Goal: Task Accomplishment & Management: Use online tool/utility

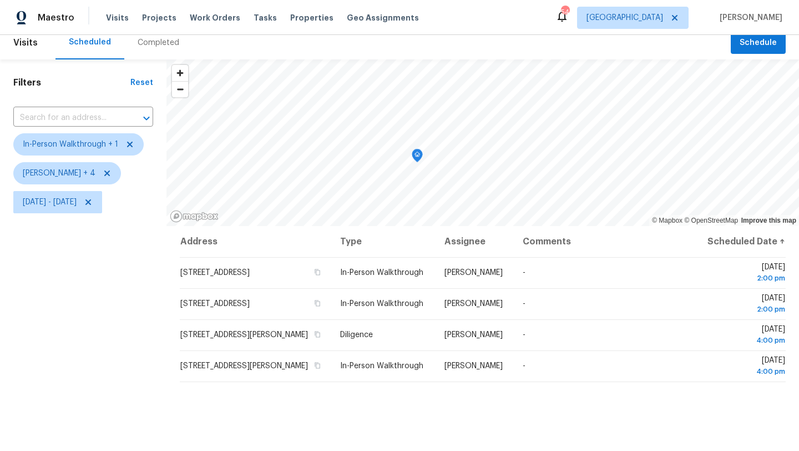
scroll to position [13, 0]
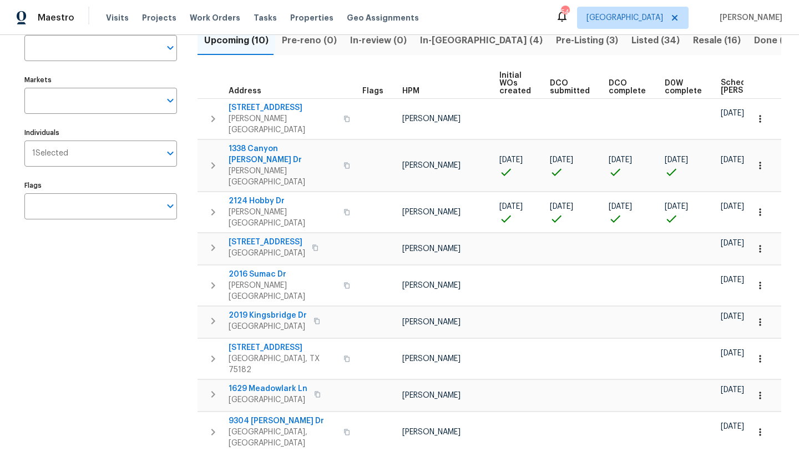
scroll to position [90, 0]
click at [283, 382] on span "1629 Meadowlark Ln" at bounding box center [268, 387] width 79 height 11
click at [763, 388] on icon "button" at bounding box center [760, 393] width 11 height 11
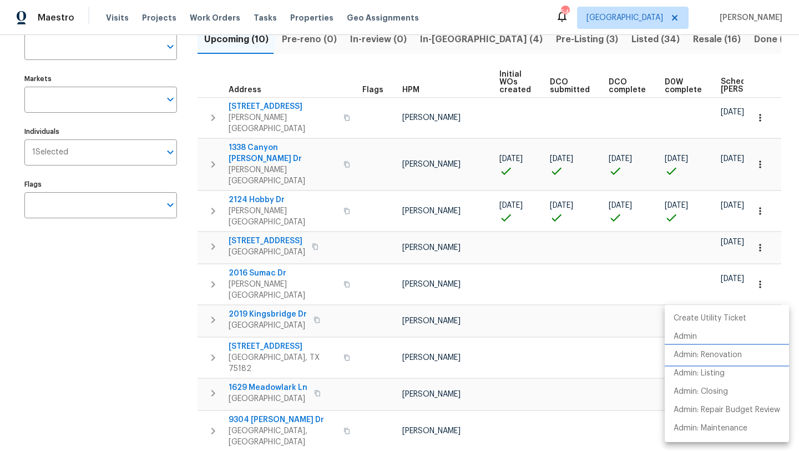
click at [740, 351] on p "Admin: Renovation" at bounding box center [708, 355] width 68 height 12
click at [167, 157] on div at bounding box center [399, 225] width 799 height 451
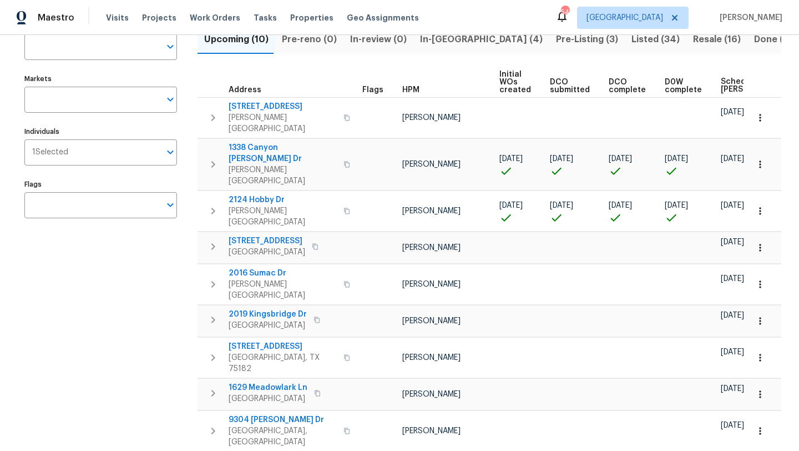
scroll to position [0, 0]
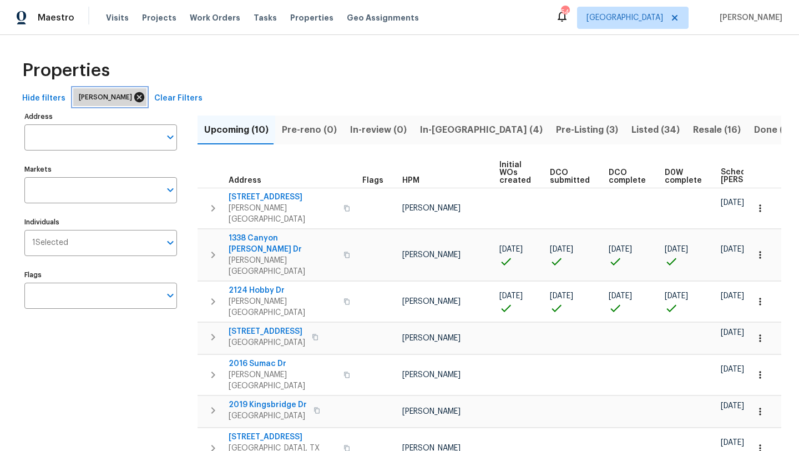
click at [134, 94] on icon at bounding box center [139, 97] width 10 height 10
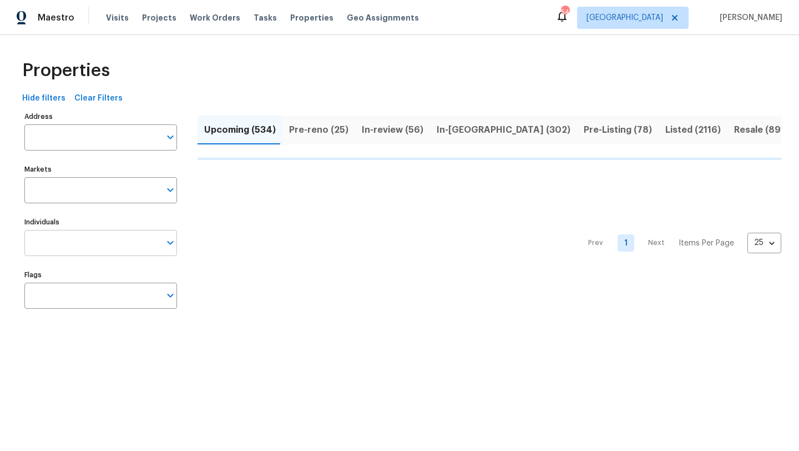
click at [85, 241] on input "Individuals" at bounding box center [92, 243] width 136 height 26
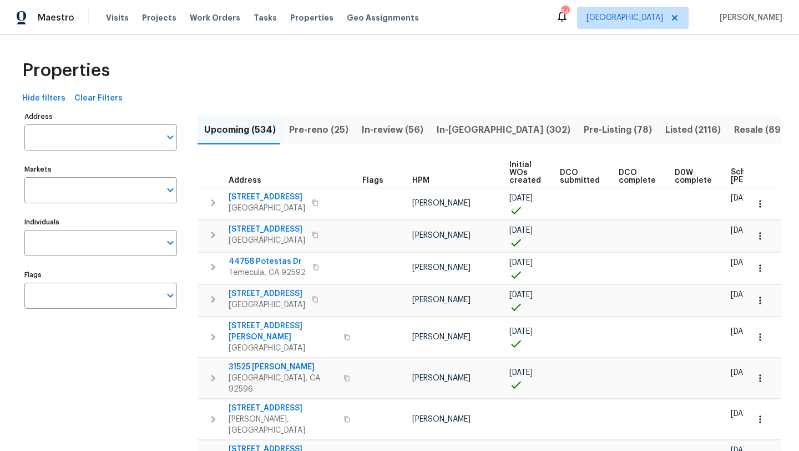
click at [85, 241] on input "Individuals" at bounding box center [92, 243] width 136 height 26
type input "ronderrick"
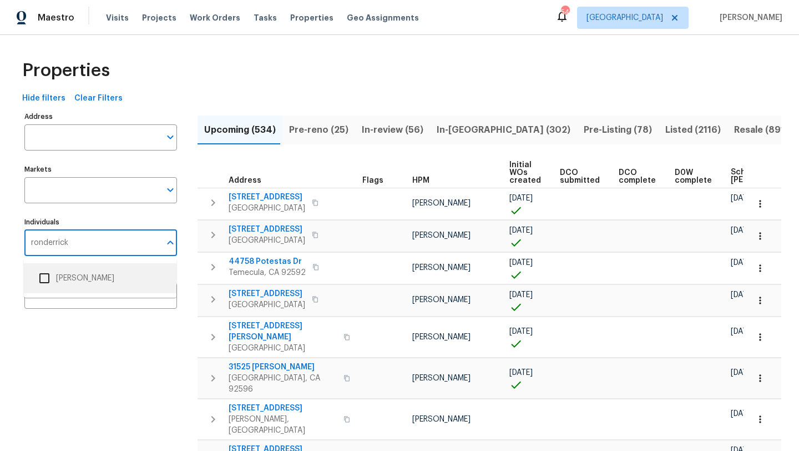
click at [81, 279] on li "[PERSON_NAME]" at bounding box center [100, 277] width 135 height 23
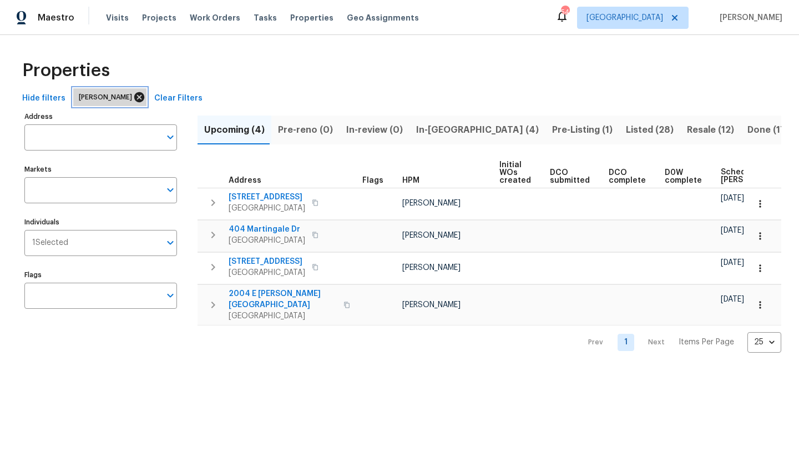
click at [145, 96] on icon at bounding box center [139, 97] width 12 height 12
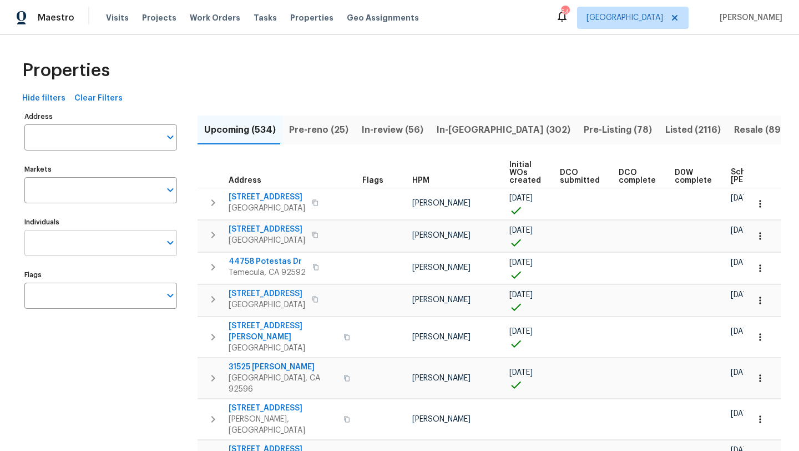
click at [107, 240] on input "Individuals" at bounding box center [92, 243] width 136 height 26
type input "alicia"
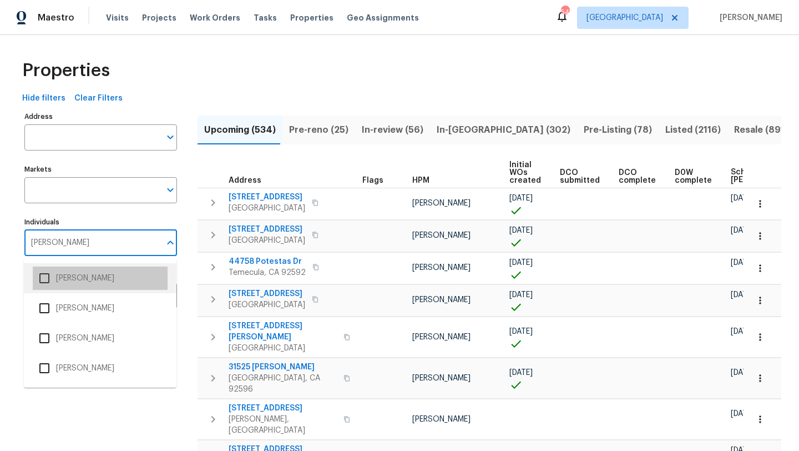
click at [100, 284] on li "[PERSON_NAME]" at bounding box center [100, 277] width 135 height 23
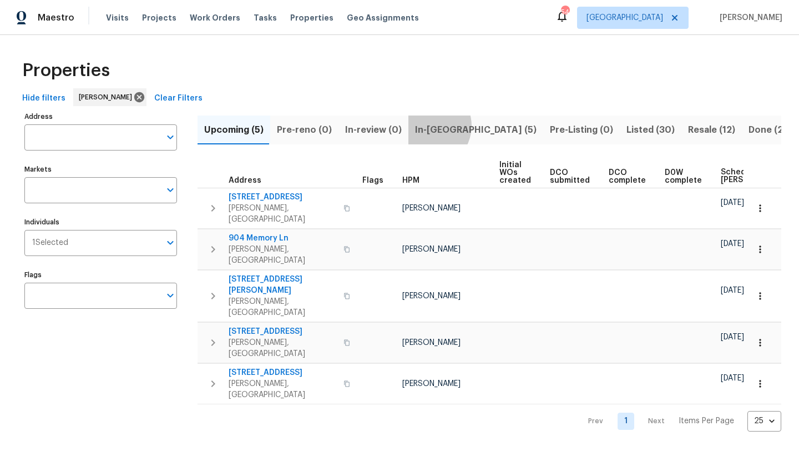
click at [422, 125] on span "In-reno (5)" at bounding box center [476, 130] width 122 height 16
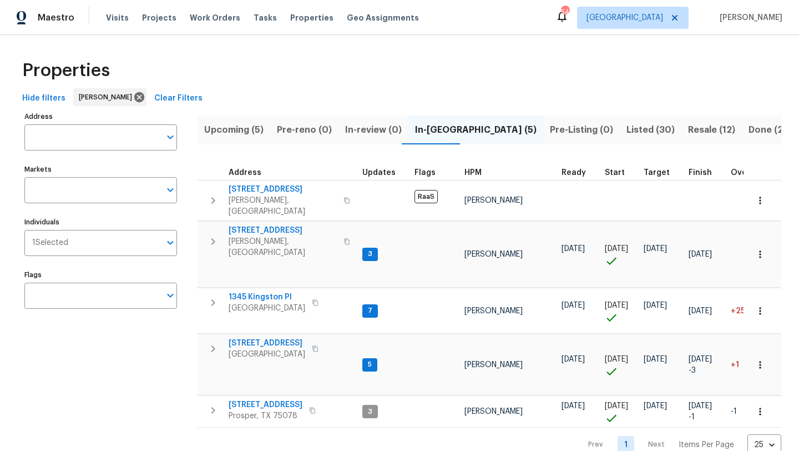
click at [253, 130] on span "Upcoming (5)" at bounding box center [233, 130] width 59 height 16
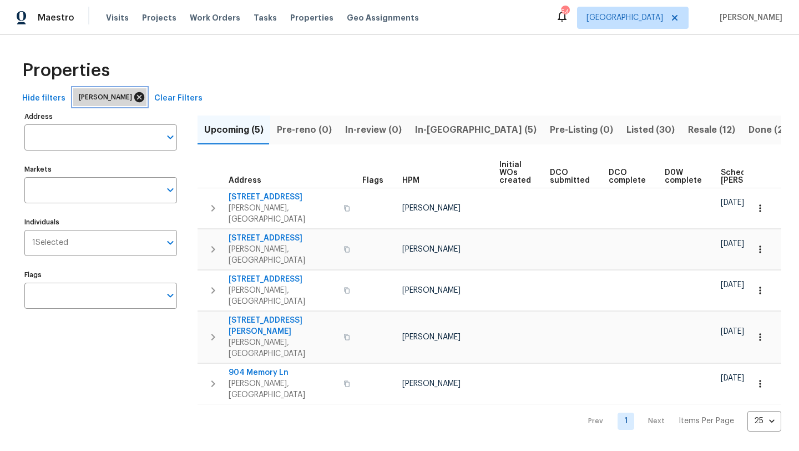
click at [134, 98] on icon at bounding box center [139, 97] width 10 height 10
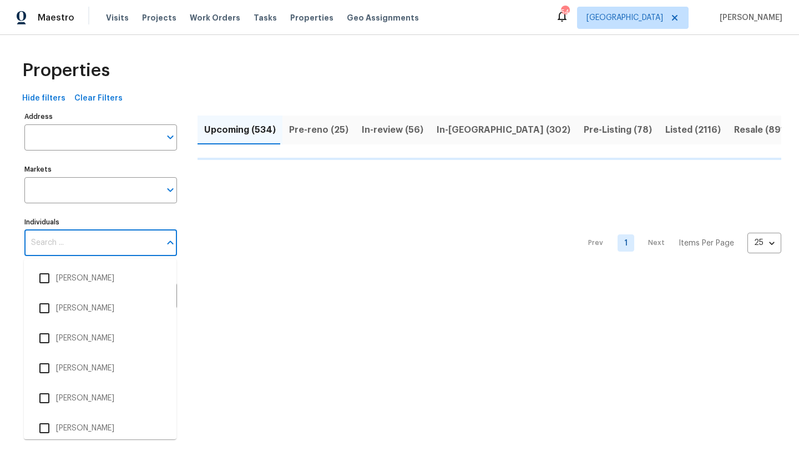
click at [83, 245] on input "Individuals" at bounding box center [92, 243] width 136 height 26
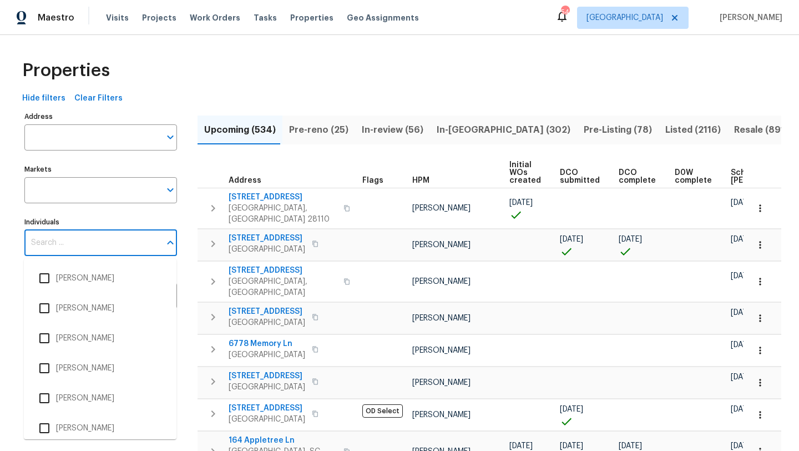
click at [83, 245] on input "Individuals" at bounding box center [92, 243] width 136 height 26
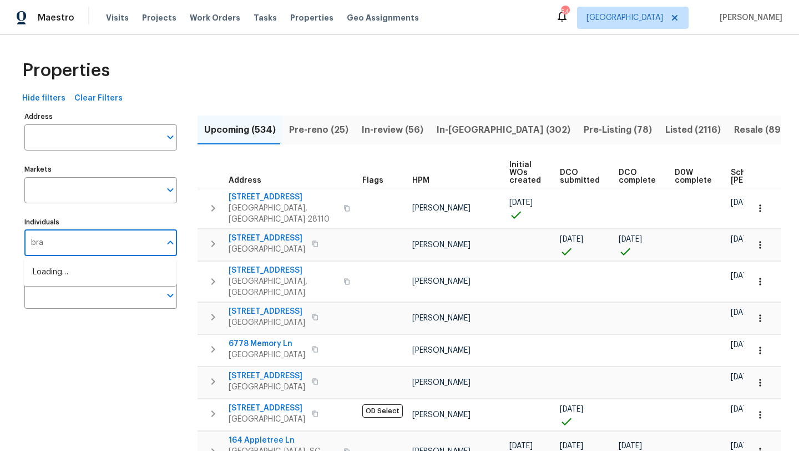
type input "brad"
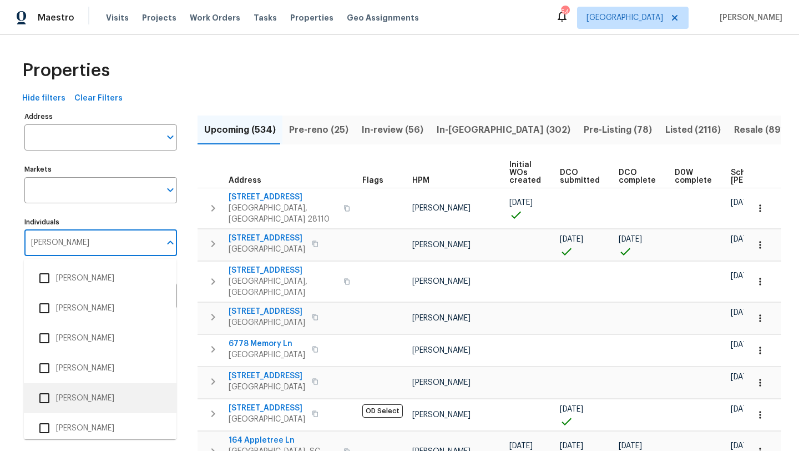
click at [70, 396] on li "[PERSON_NAME]" at bounding box center [100, 397] width 135 height 23
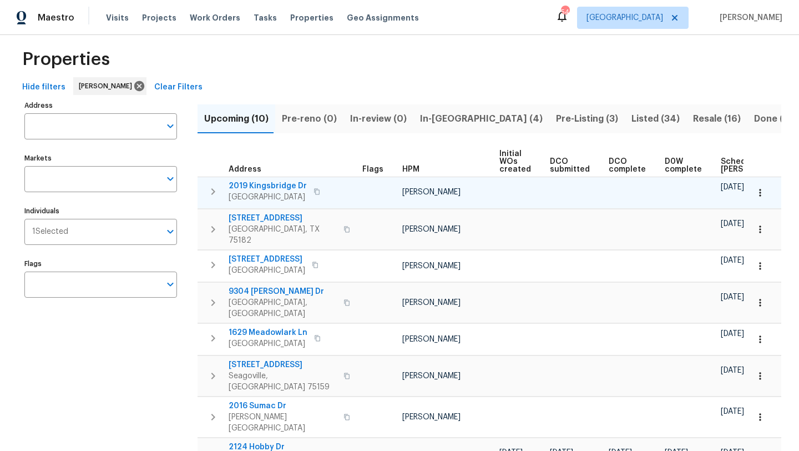
scroll to position [15, 0]
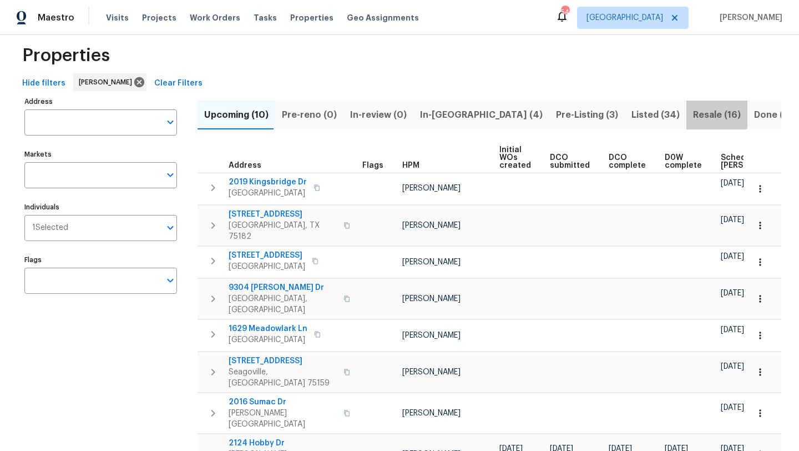
click at [693, 112] on span "Resale (16)" at bounding box center [717, 115] width 48 height 16
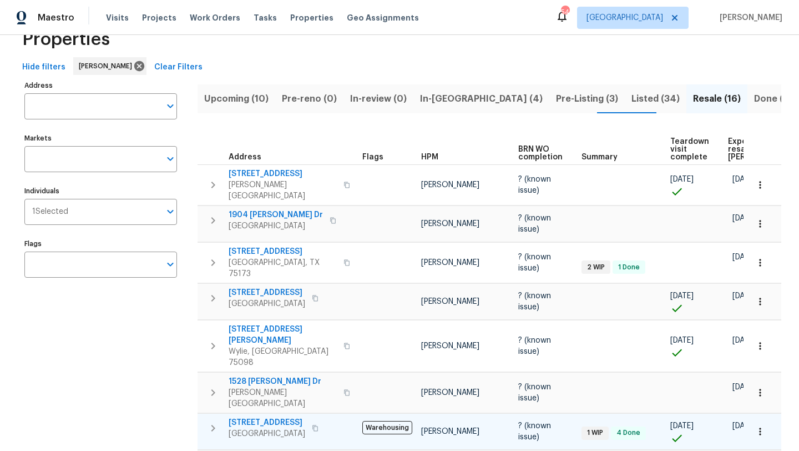
scroll to position [30, 0]
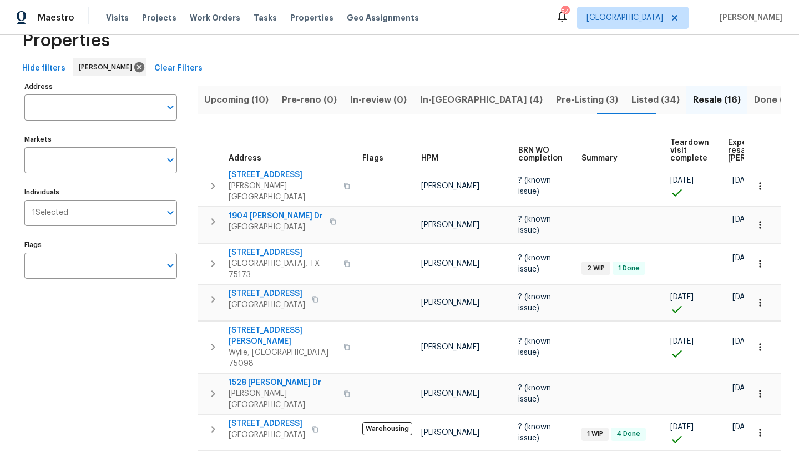
click at [632, 102] on span "Listed (34)" at bounding box center [656, 100] width 48 height 16
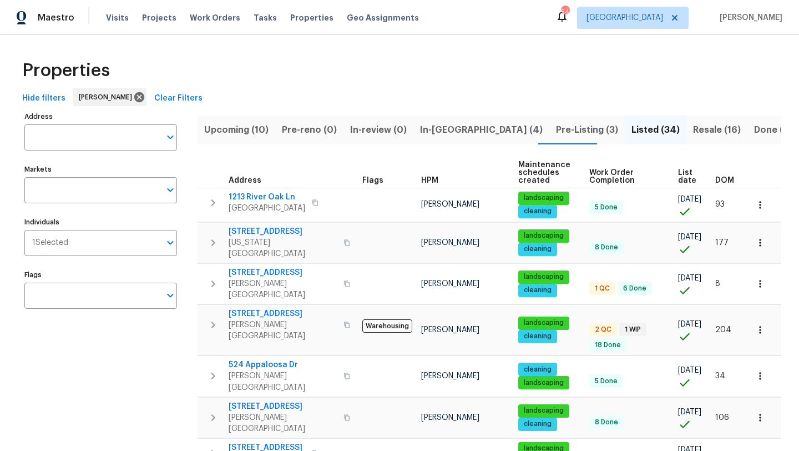
click at [693, 130] on span "Resale (16)" at bounding box center [717, 130] width 48 height 16
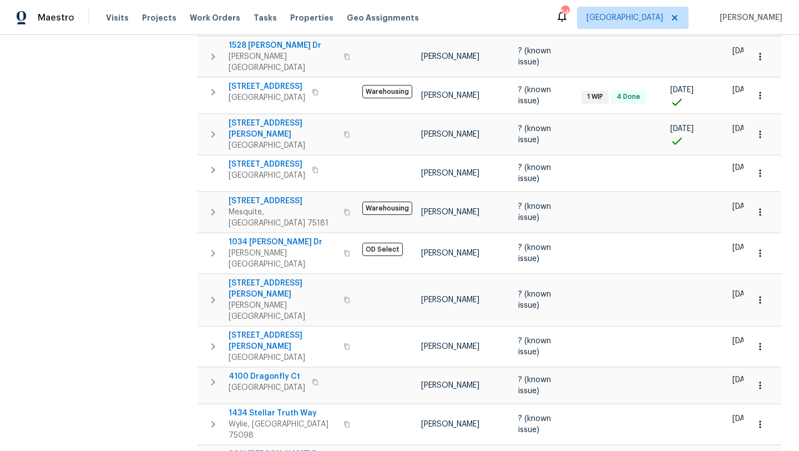
scroll to position [367, 0]
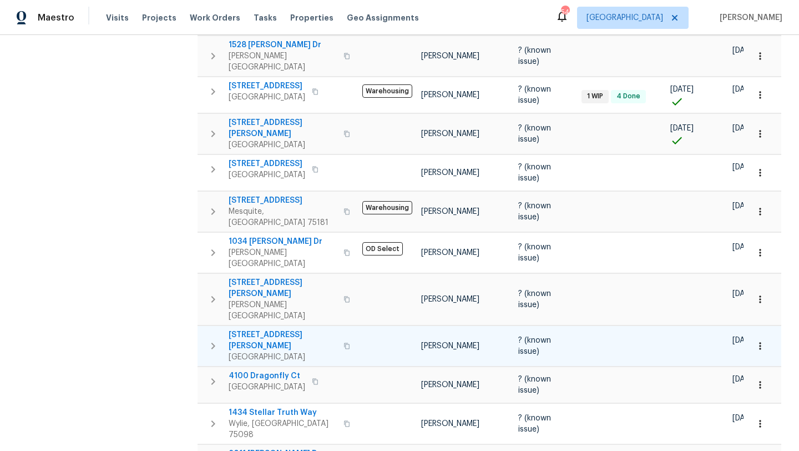
click at [279, 329] on span "1114 McCormick St" at bounding box center [283, 340] width 108 height 22
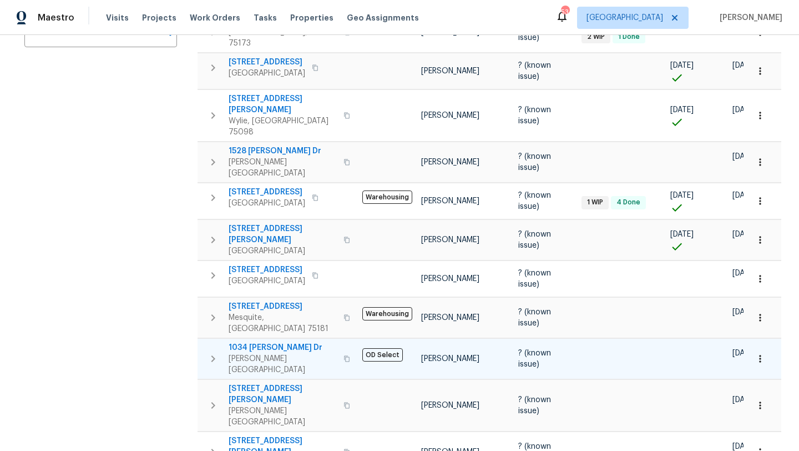
scroll to position [0, 0]
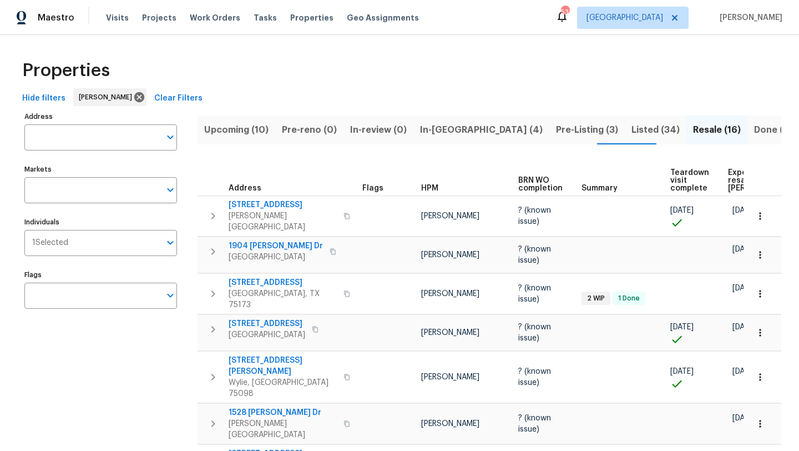
click at [632, 124] on span "Listed (34)" at bounding box center [656, 130] width 48 height 16
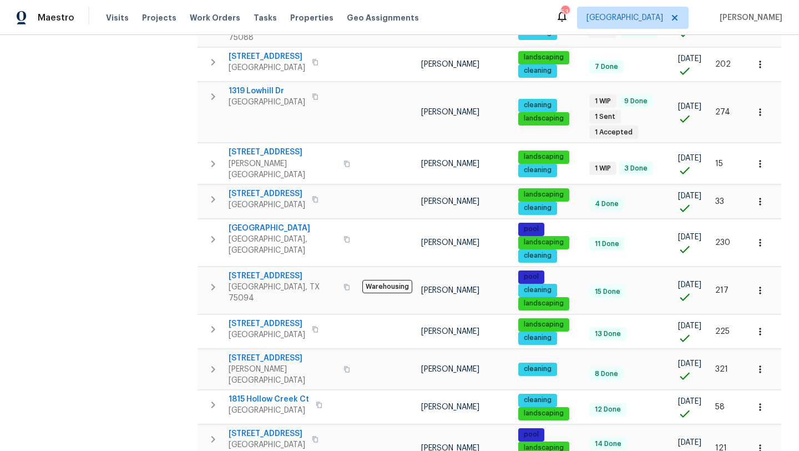
scroll to position [477, 0]
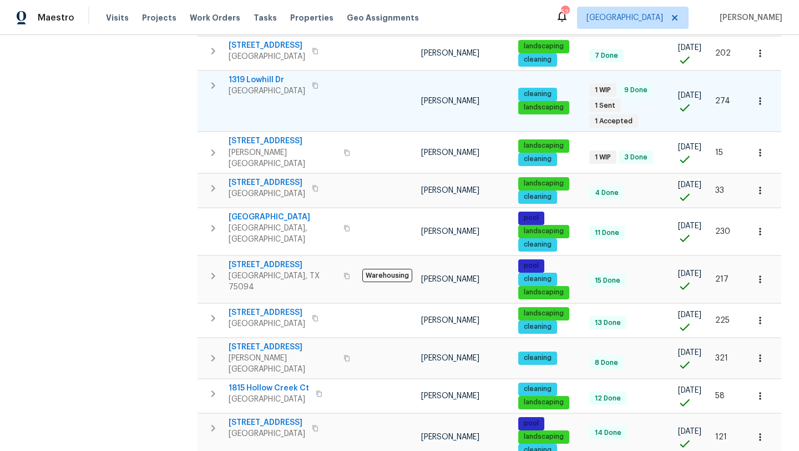
click at [277, 74] on span "1319 Lowhill Dr" at bounding box center [267, 79] width 77 height 11
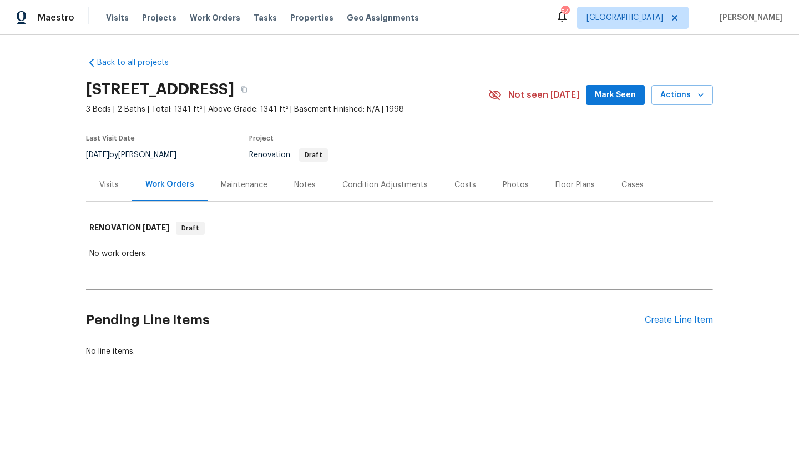
click at [384, 185] on div "Condition Adjustments" at bounding box center [384, 184] width 85 height 11
click at [391, 186] on div "Condition Adjustments" at bounding box center [384, 184] width 85 height 11
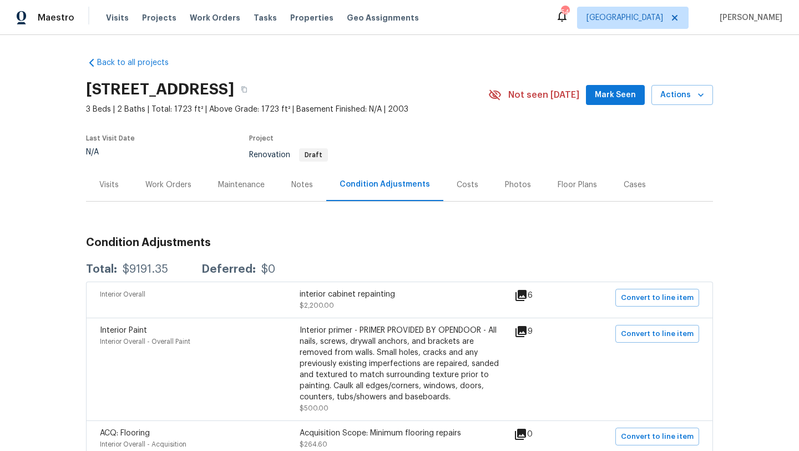
click at [114, 183] on div "Visits" at bounding box center [108, 184] width 19 height 11
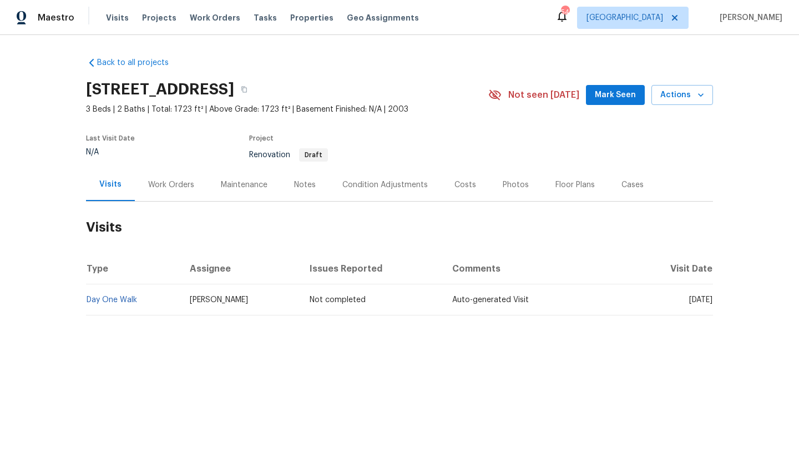
click at [105, 182] on div "Visits" at bounding box center [110, 184] width 22 height 11
click at [105, 185] on div "Visits" at bounding box center [110, 184] width 22 height 11
click at [456, 185] on div "Costs" at bounding box center [466, 184] width 22 height 11
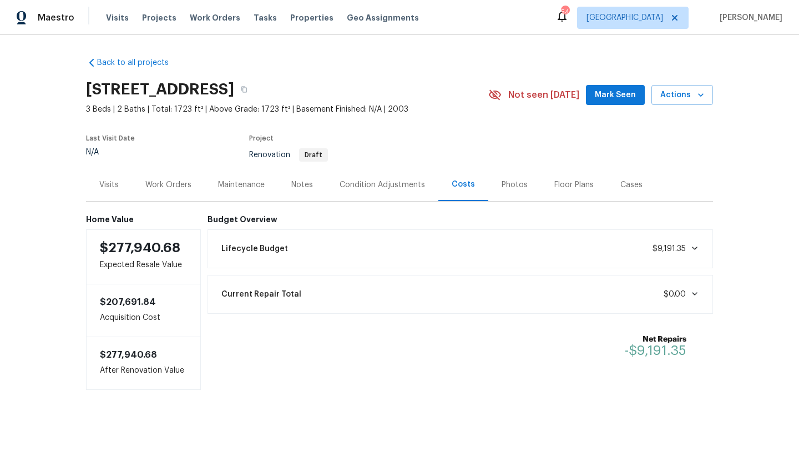
click at [393, 184] on div "Condition Adjustments" at bounding box center [382, 184] width 85 height 11
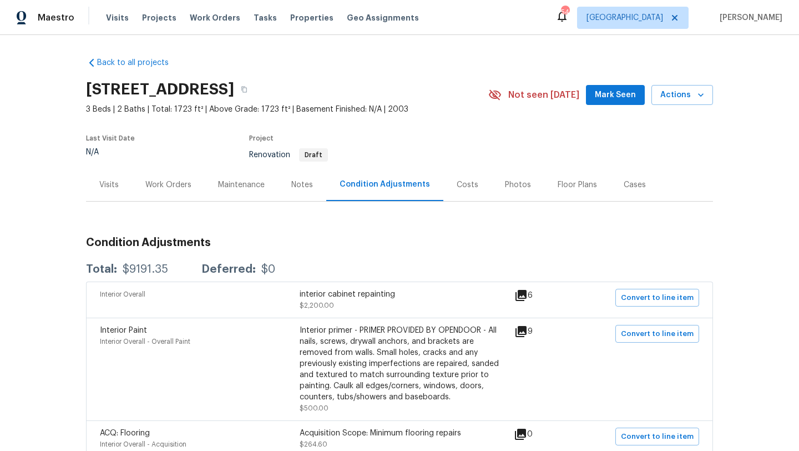
click at [112, 181] on div "Visits" at bounding box center [108, 184] width 19 height 11
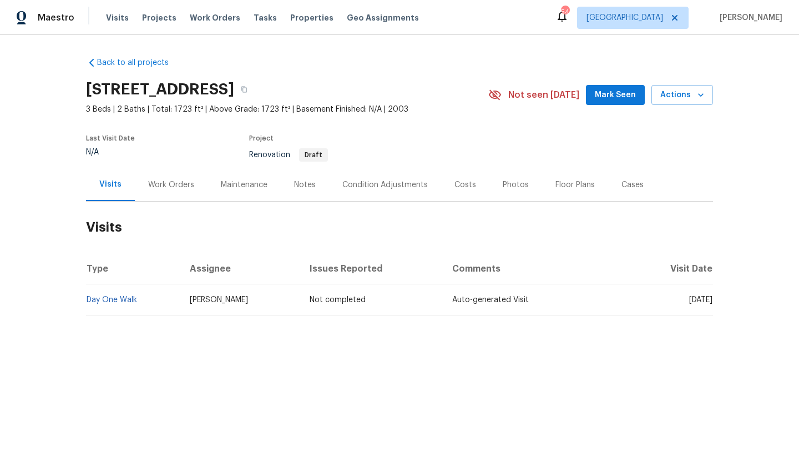
click at [303, 186] on div "Notes" at bounding box center [305, 184] width 22 height 11
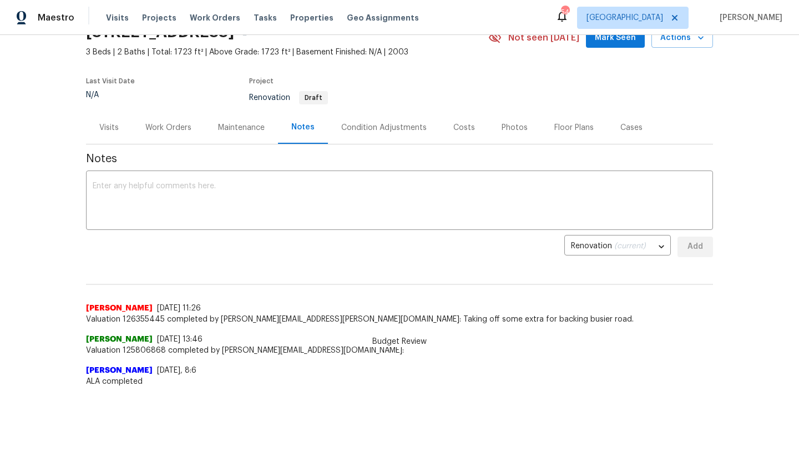
scroll to position [59, 0]
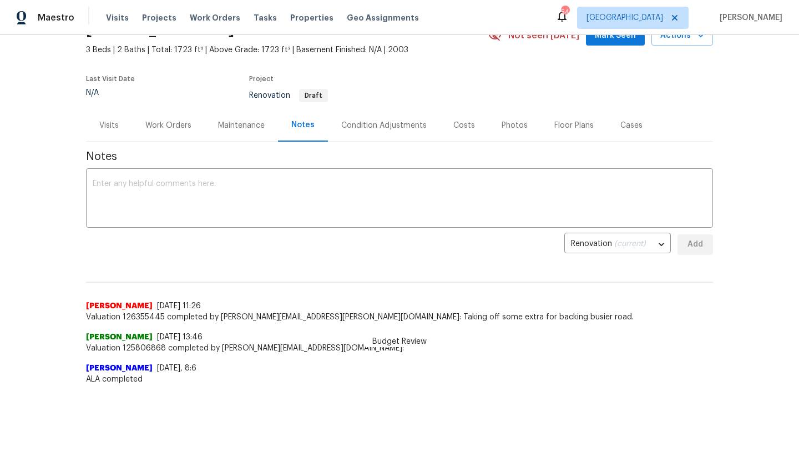
click at [370, 126] on div "Condition Adjustments" at bounding box center [383, 125] width 85 height 11
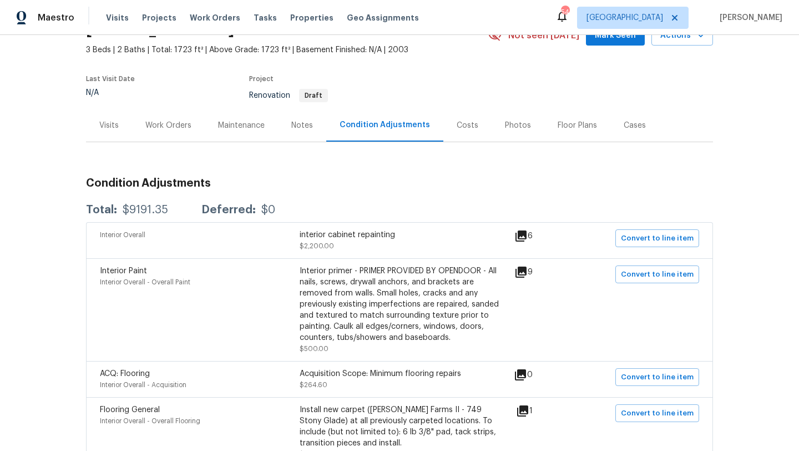
click at [526, 236] on icon at bounding box center [520, 235] width 13 height 13
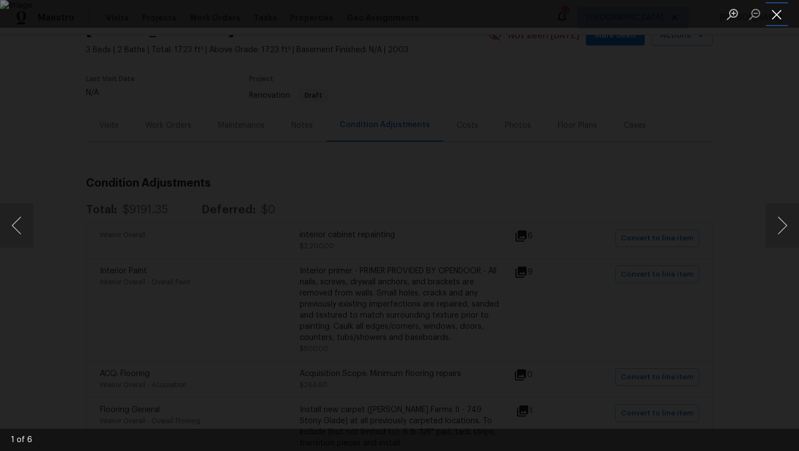
click at [782, 12] on button "Close lightbox" at bounding box center [777, 13] width 22 height 19
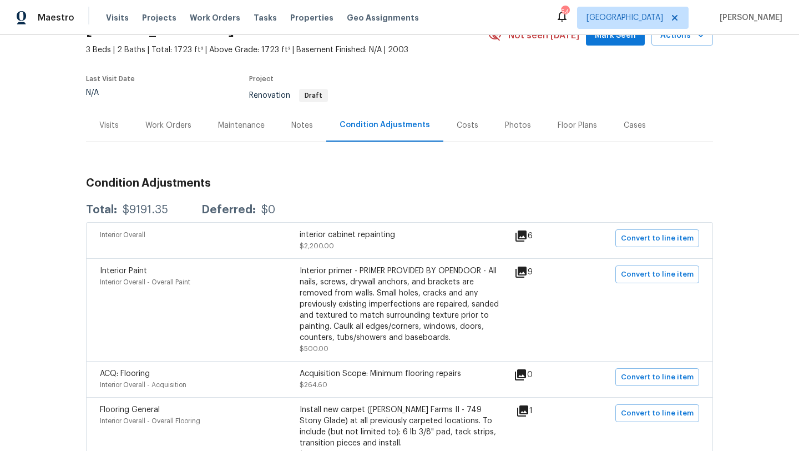
click at [527, 275] on icon at bounding box center [521, 271] width 11 height 11
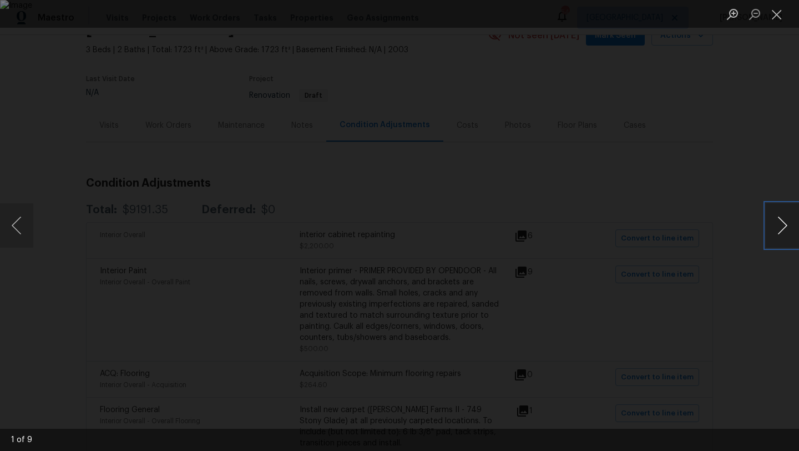
click at [785, 226] on button "Next image" at bounding box center [782, 225] width 33 height 44
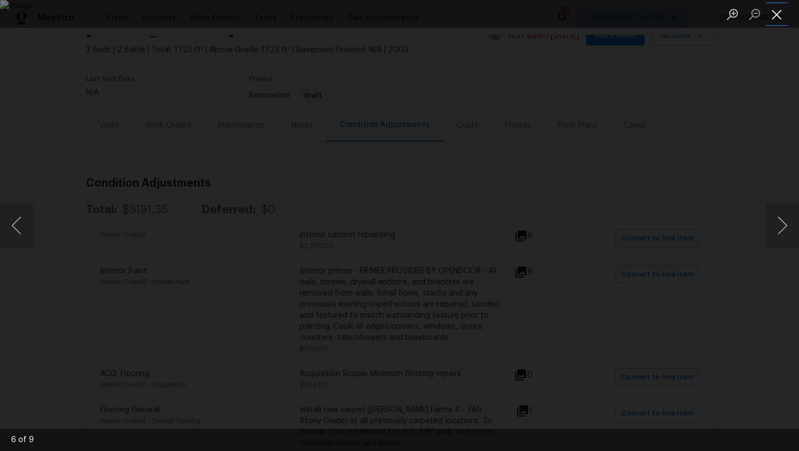
click at [776, 17] on button "Close lightbox" at bounding box center [777, 13] width 22 height 19
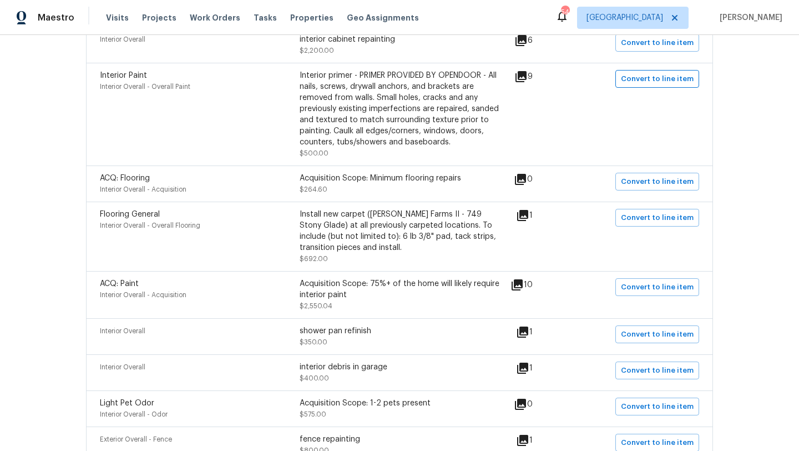
scroll to position [259, 0]
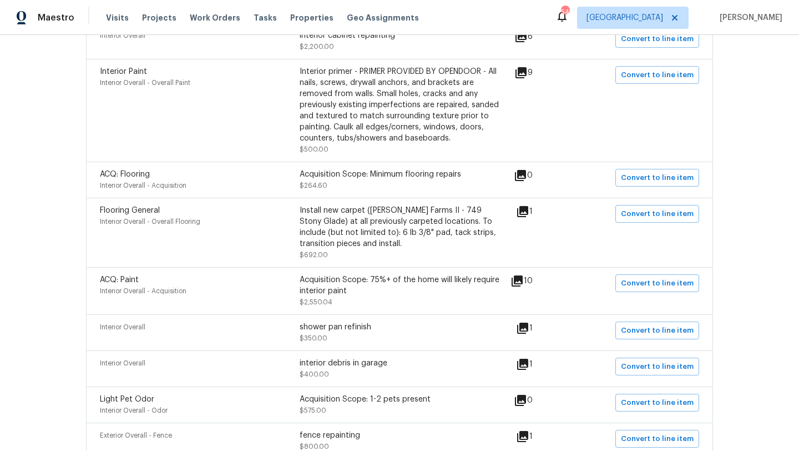
click at [528, 210] on icon at bounding box center [522, 211] width 11 height 11
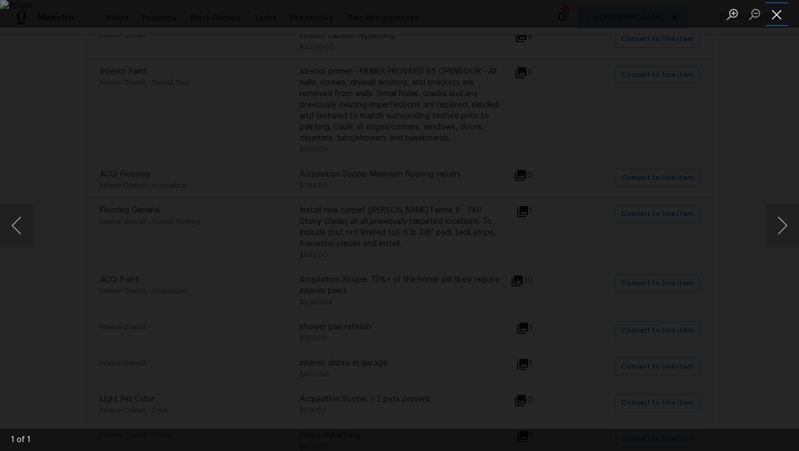
click at [773, 12] on button "Close lightbox" at bounding box center [777, 13] width 22 height 19
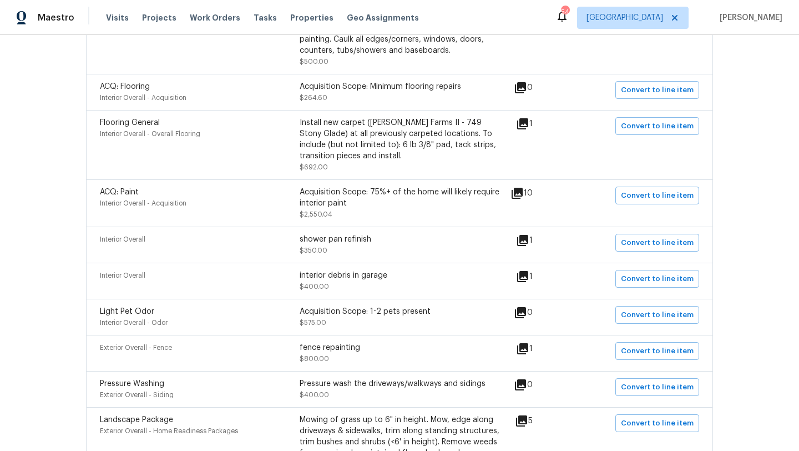
scroll to position [347, 0]
click at [526, 239] on icon at bounding box center [522, 239] width 11 height 11
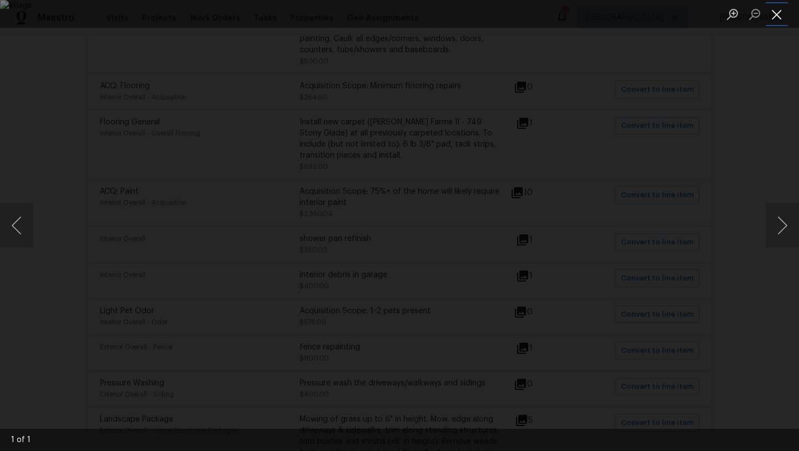
click at [780, 14] on button "Close lightbox" at bounding box center [777, 13] width 22 height 19
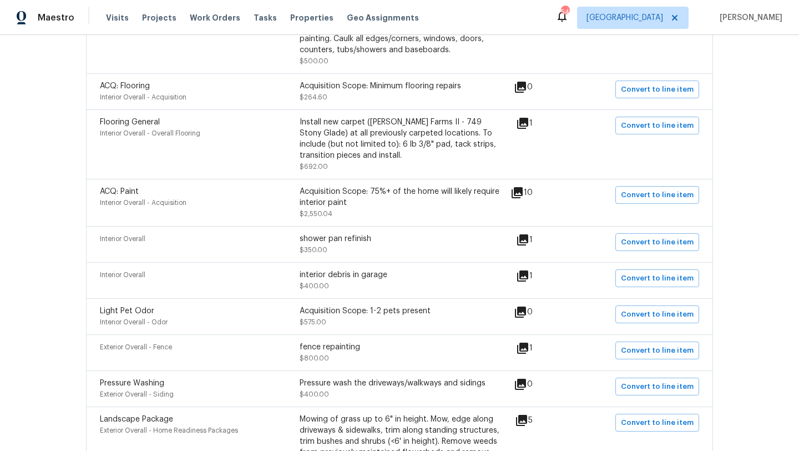
click at [528, 275] on icon at bounding box center [522, 275] width 11 height 11
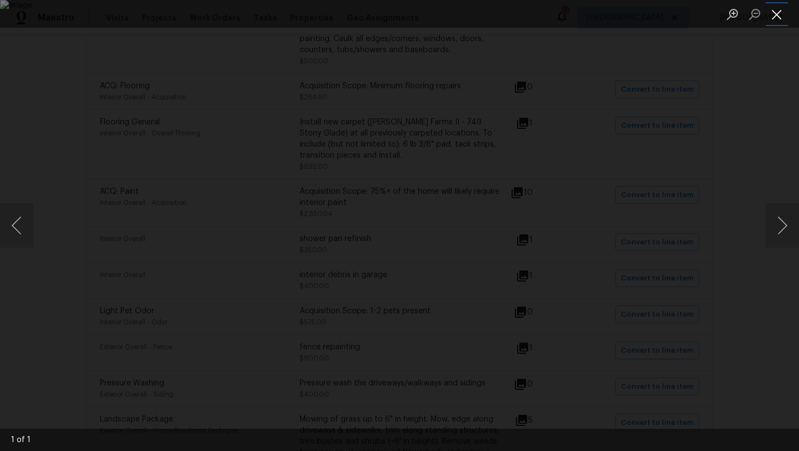
click at [777, 12] on button "Close lightbox" at bounding box center [777, 13] width 22 height 19
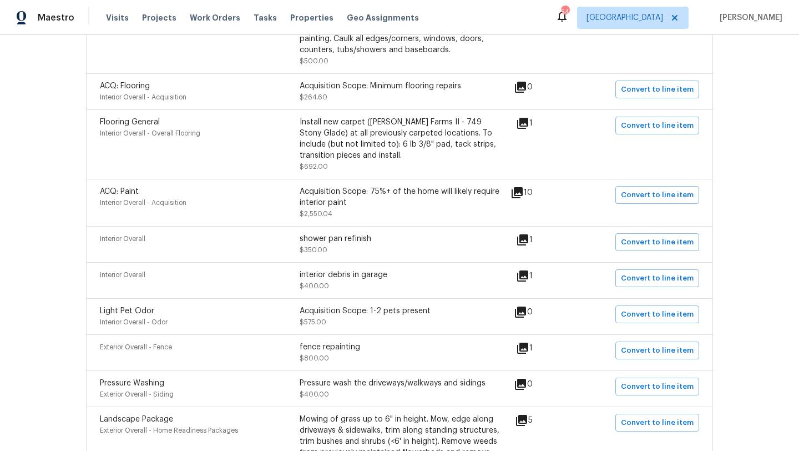
click at [527, 346] on icon at bounding box center [522, 347] width 11 height 11
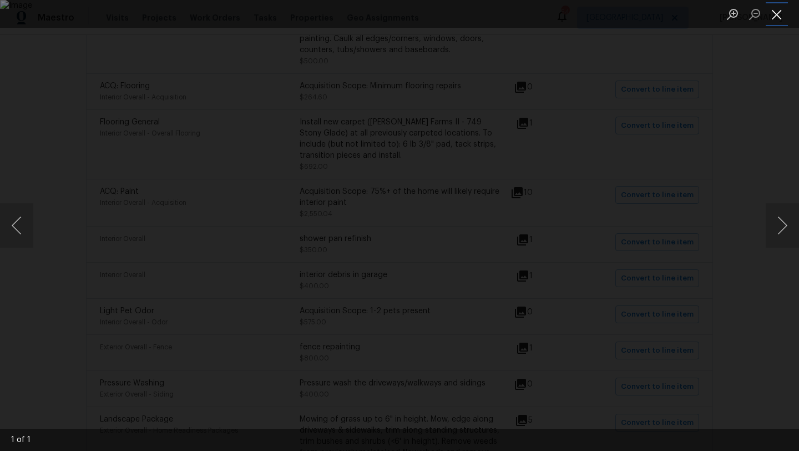
click at [774, 17] on button "Close lightbox" at bounding box center [777, 13] width 22 height 19
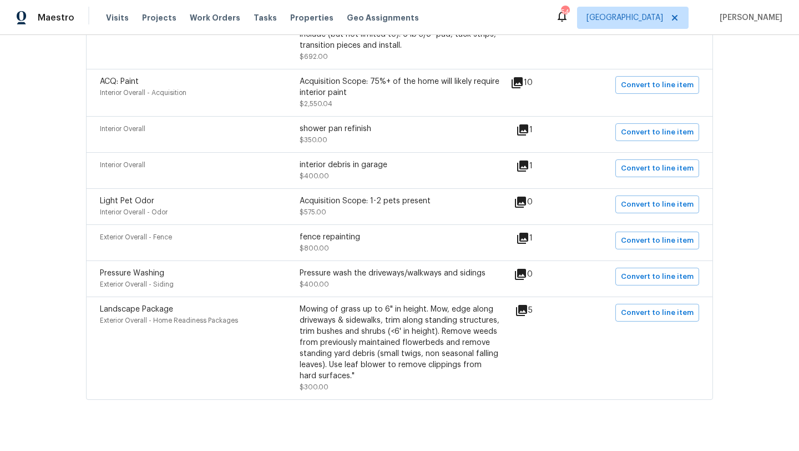
scroll to position [475, 0]
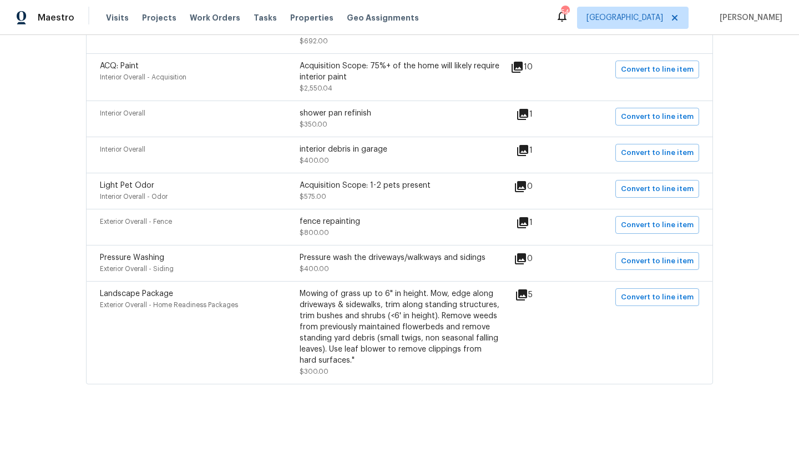
click at [527, 291] on icon at bounding box center [521, 294] width 11 height 11
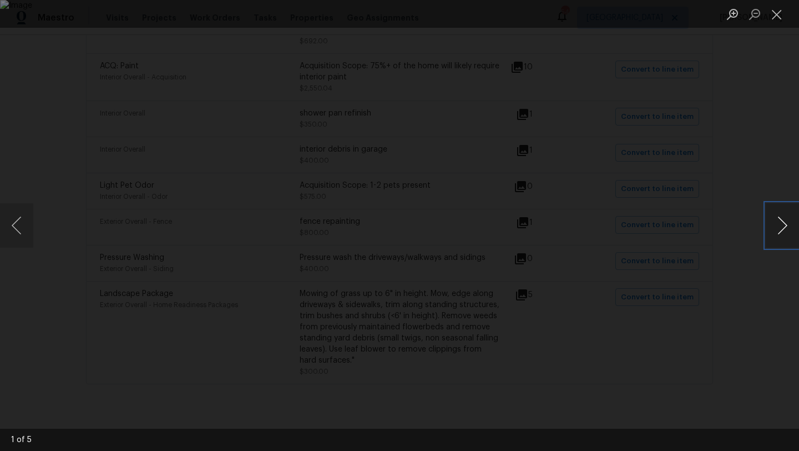
click at [785, 223] on button "Next image" at bounding box center [782, 225] width 33 height 44
click at [778, 12] on button "Close lightbox" at bounding box center [777, 13] width 22 height 19
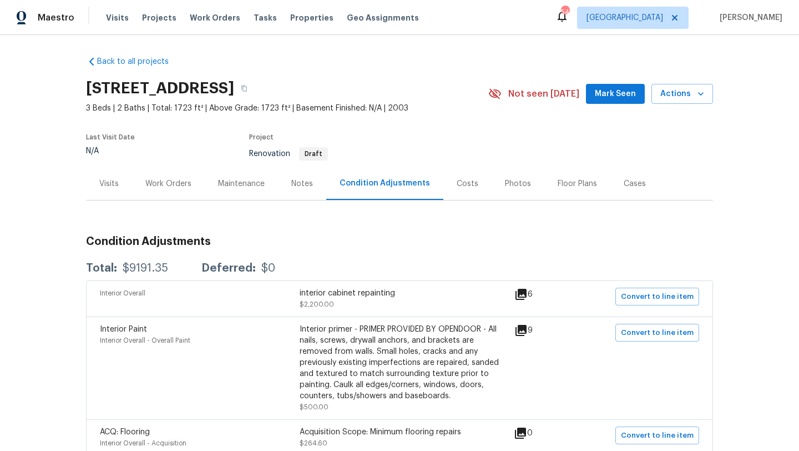
scroll to position [0, 0]
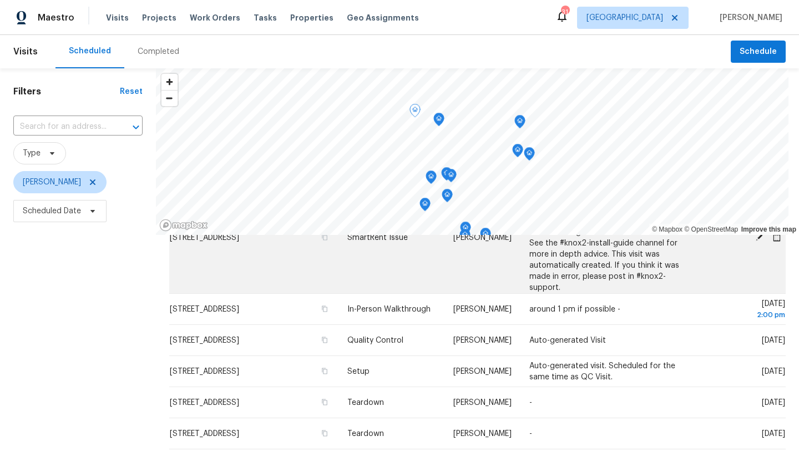
scroll to position [284, 0]
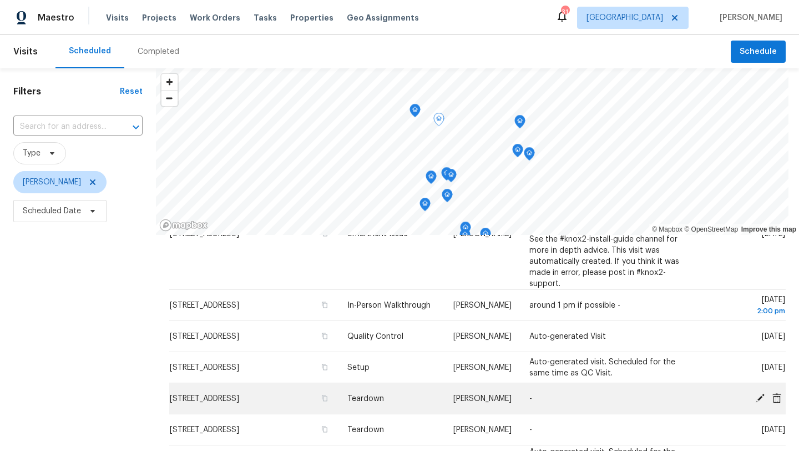
click at [759, 392] on icon at bounding box center [760, 397] width 10 height 10
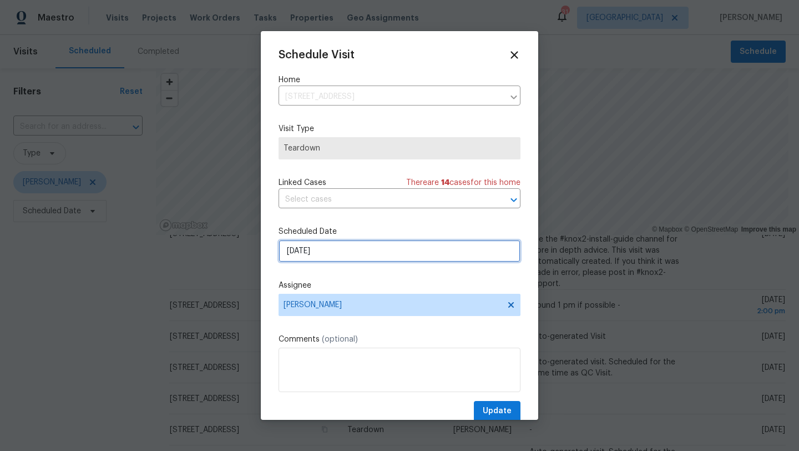
click at [362, 256] on input "9/11/2025" at bounding box center [400, 251] width 242 height 22
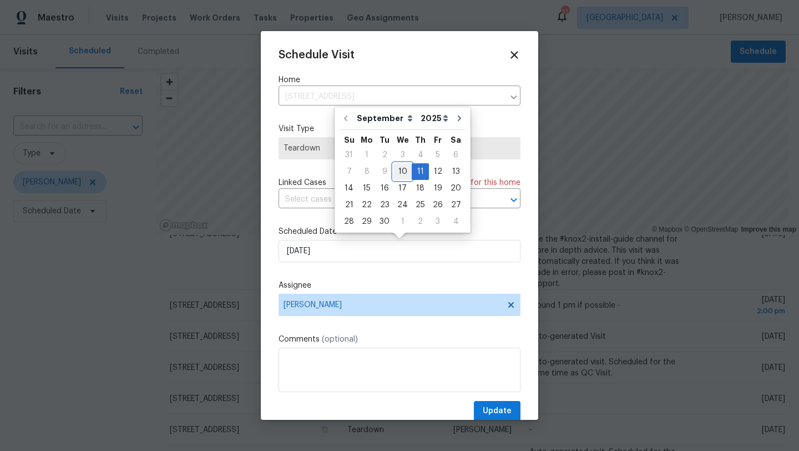
click at [402, 171] on div "10" at bounding box center [402, 172] width 18 height 16
type input "[DATE]"
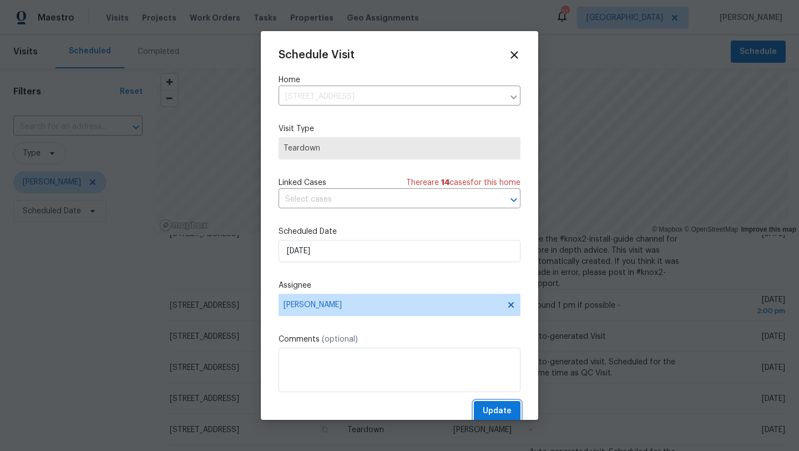
click at [499, 410] on span "Update" at bounding box center [497, 411] width 29 height 14
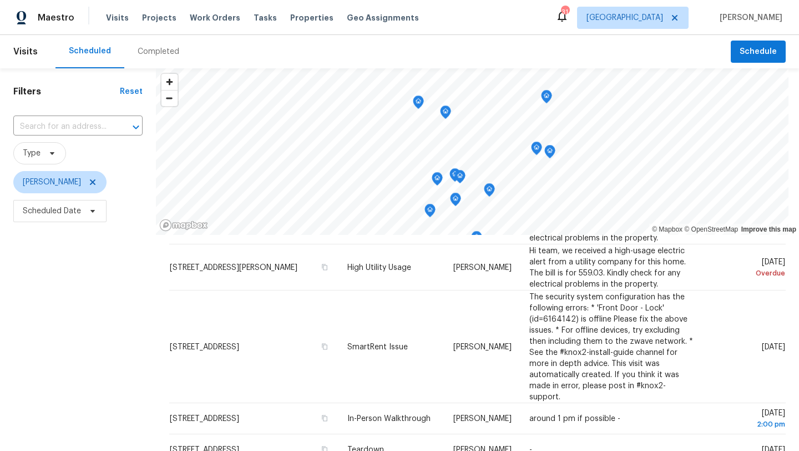
scroll to position [0, 0]
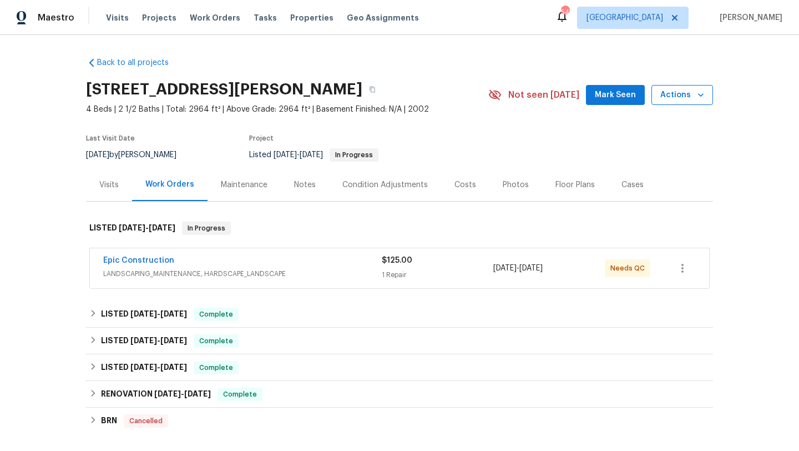
click at [675, 100] on span "Actions" at bounding box center [682, 95] width 44 height 14
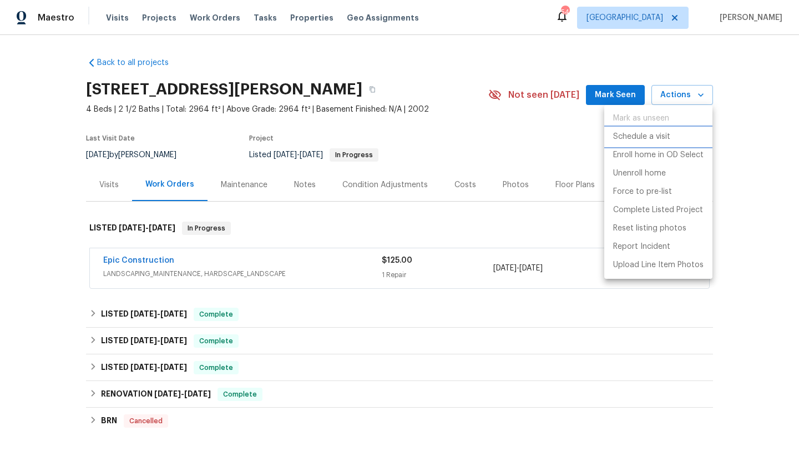
click at [662, 135] on p "Schedule a visit" at bounding box center [641, 137] width 57 height 12
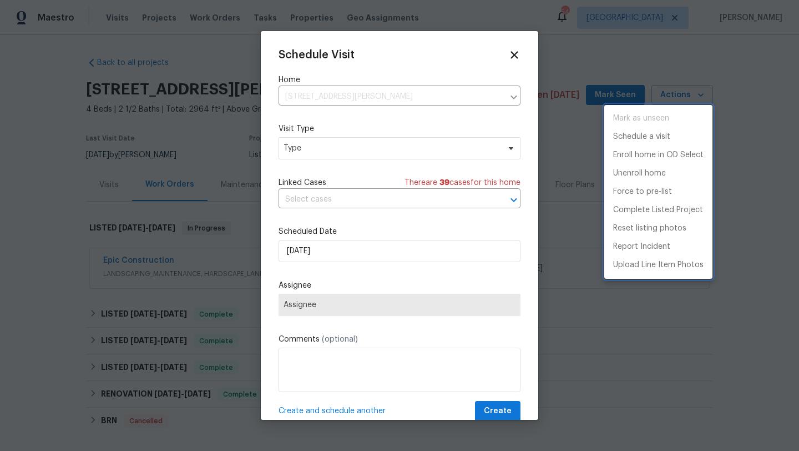
click at [380, 149] on div at bounding box center [399, 225] width 799 height 451
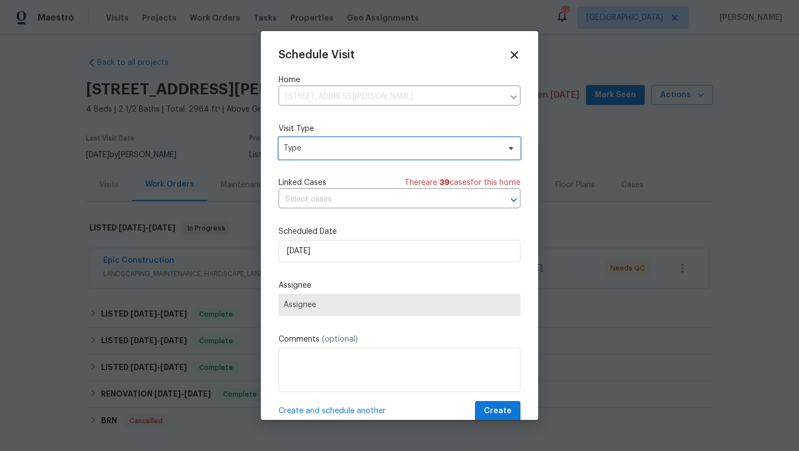
click at [380, 149] on span "Type" at bounding box center [392, 148] width 216 height 11
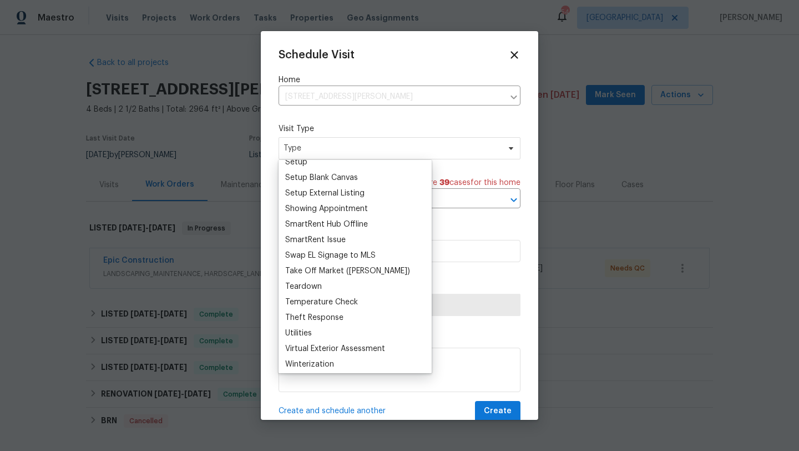
scroll to position [928, 0]
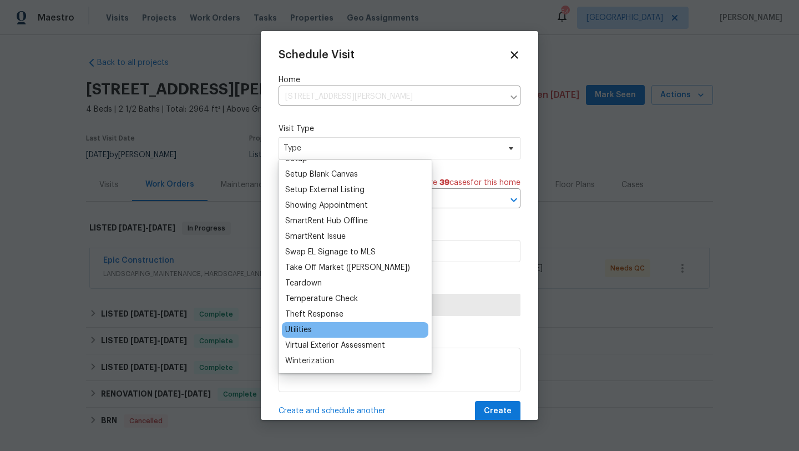
click at [298, 326] on div "Utilities" at bounding box center [298, 329] width 27 height 11
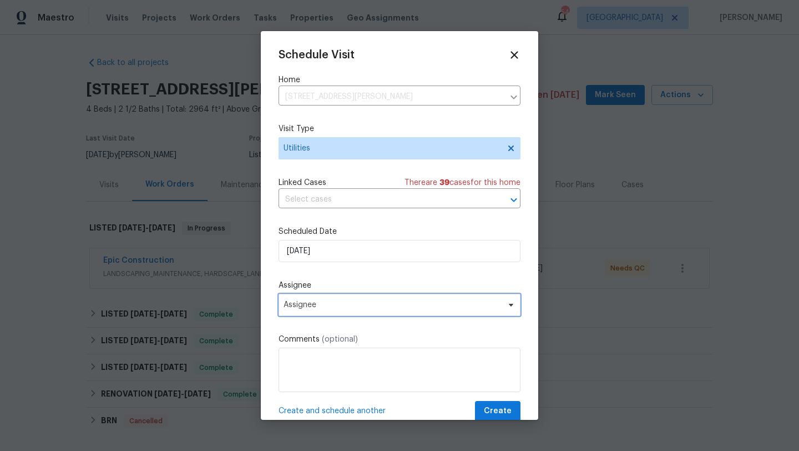
click at [324, 306] on span "Assignee" at bounding box center [393, 304] width 218 height 9
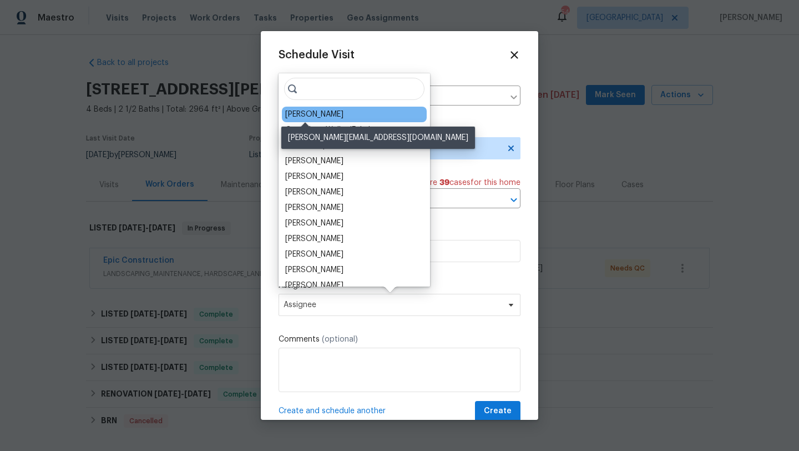
click at [318, 117] on div "[PERSON_NAME]" at bounding box center [314, 114] width 58 height 11
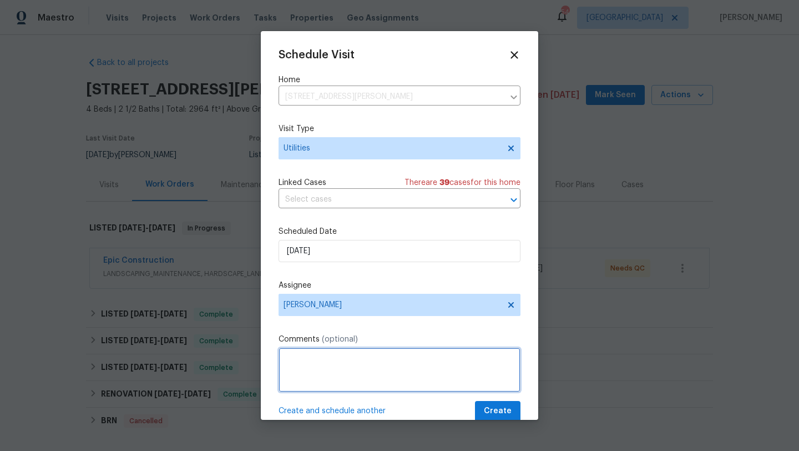
click at [316, 362] on textarea at bounding box center [400, 369] width 242 height 44
type textarea "check gas service"
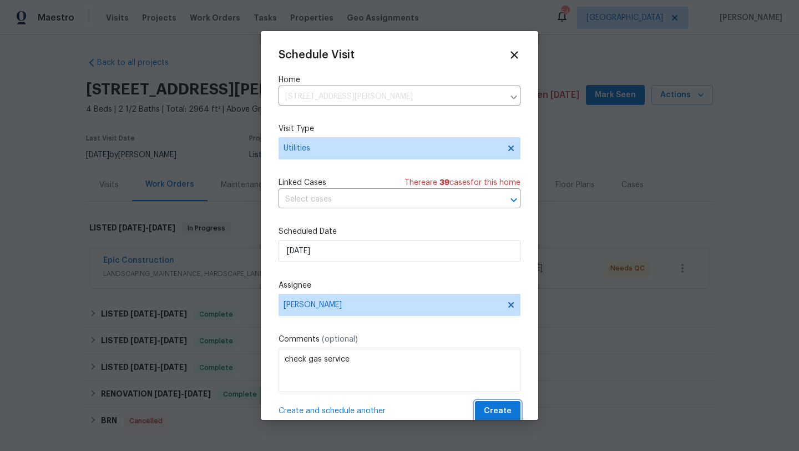
click at [497, 406] on span "Create" at bounding box center [498, 411] width 28 height 14
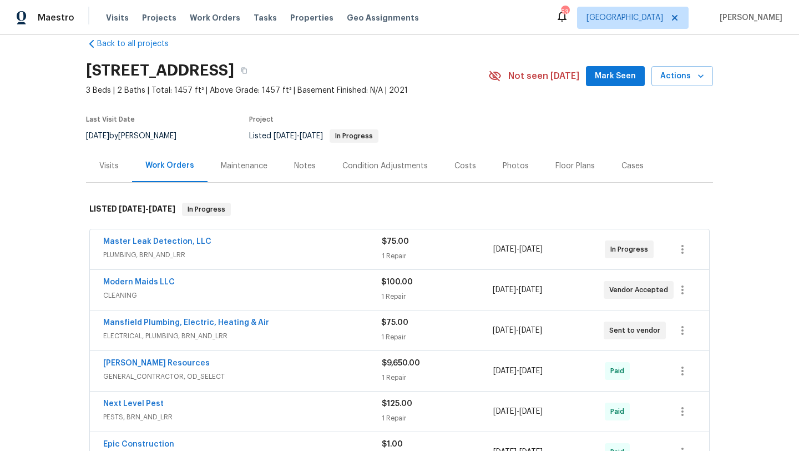
scroll to position [21, 0]
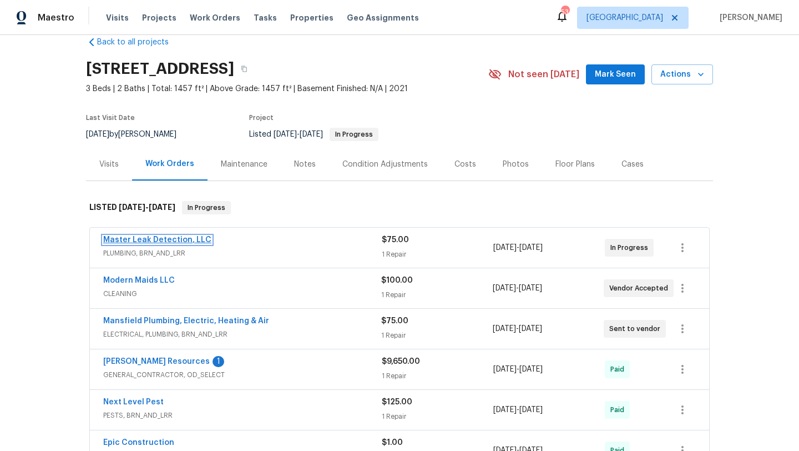
click at [191, 237] on link "Master Leak Detection, LLC" at bounding box center [157, 240] width 108 height 8
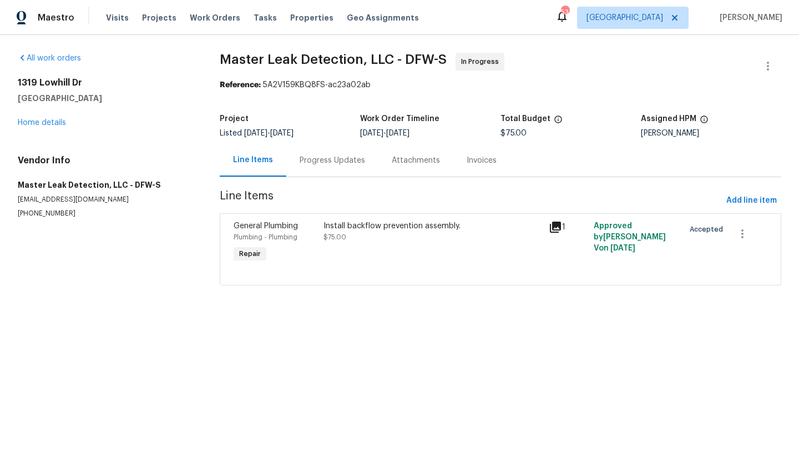
click at [300, 160] on div "Progress Updates" at bounding box center [332, 160] width 65 height 11
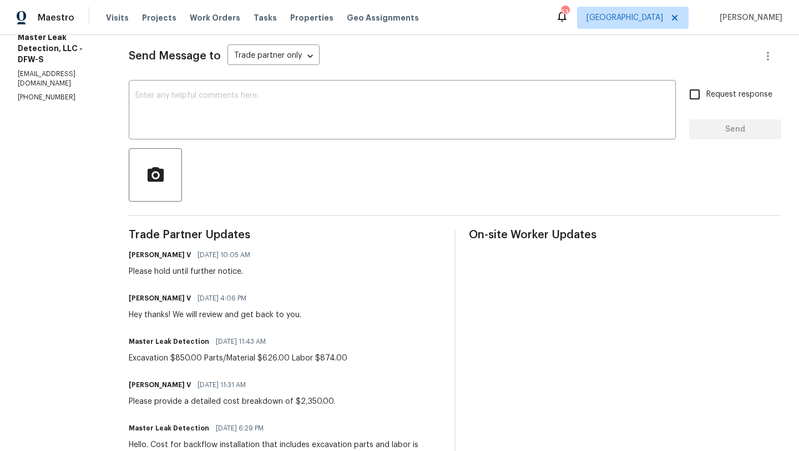
scroll to position [136, 0]
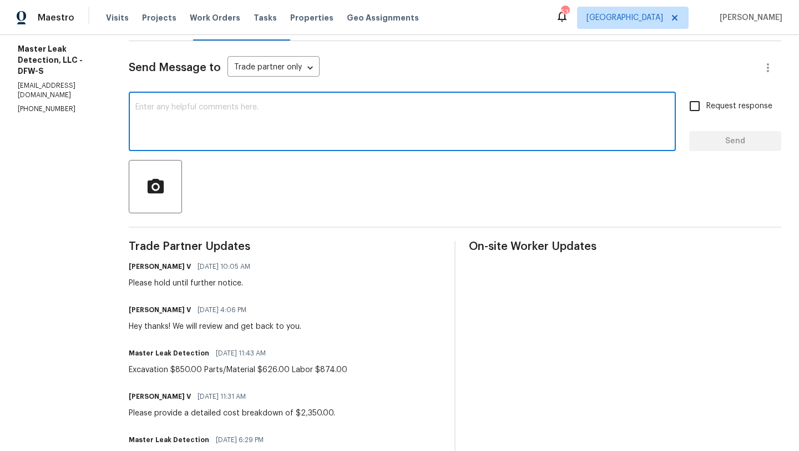
click at [289, 119] on textarea at bounding box center [402, 122] width 534 height 39
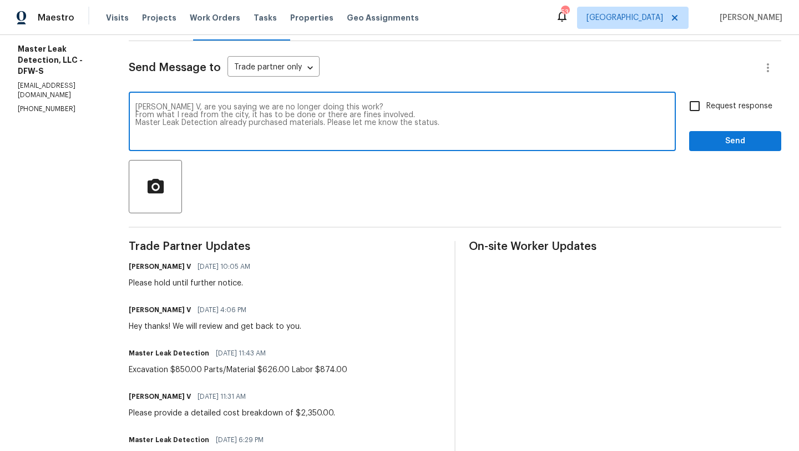
type textarea "[PERSON_NAME] V, are you saying we are no longer doing this work? From what I r…"
click at [697, 107] on input "Request response" at bounding box center [694, 105] width 23 height 23
checkbox input "true"
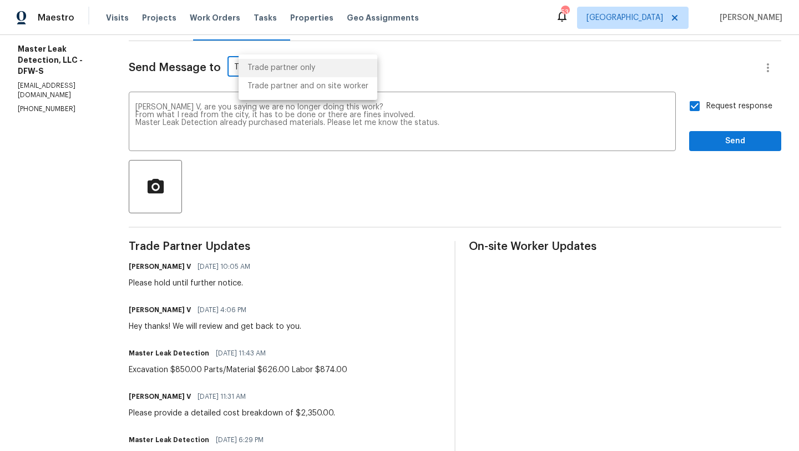
click at [322, 67] on body "Maestro Visits Projects Work Orders Tasks Properties Geo Assignments 53 [GEOGRA…" at bounding box center [399, 225] width 799 height 451
click at [320, 68] on li "Trade partner only" at bounding box center [308, 68] width 139 height 18
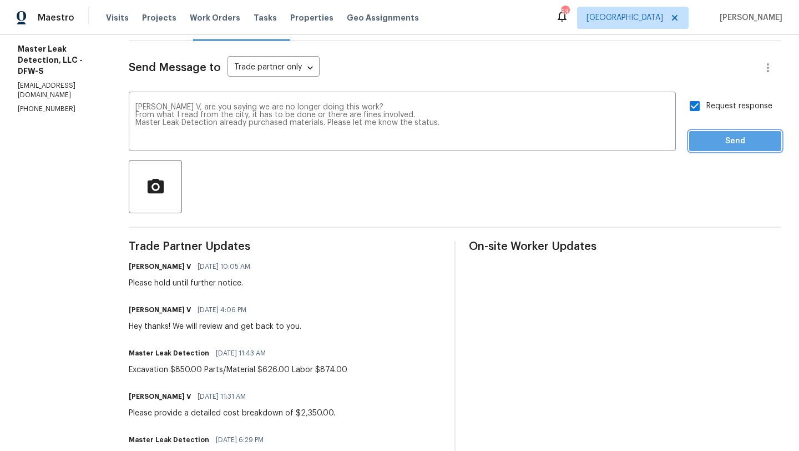
click at [705, 145] on span "Send" at bounding box center [735, 141] width 74 height 14
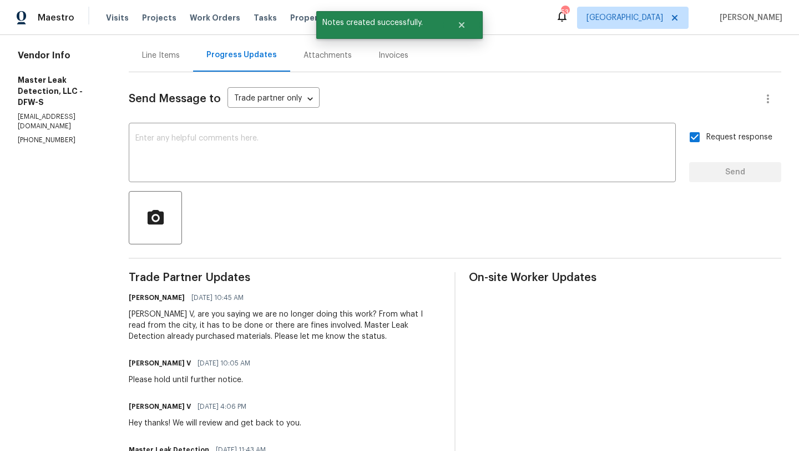
scroll to position [107, 0]
